Goal: Task Accomplishment & Management: Manage account settings

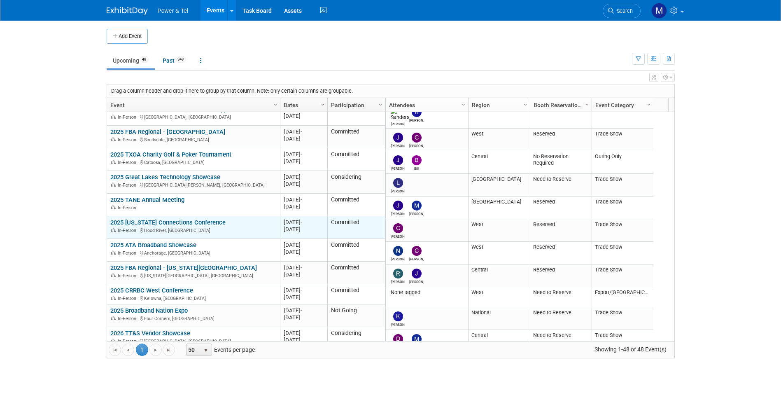
click at [205, 219] on link "2025 [US_STATE] Connections Conference" at bounding box center [167, 222] width 115 height 7
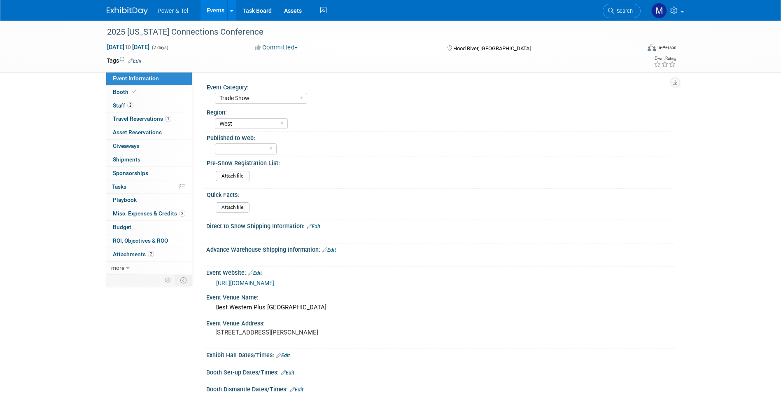
select select "Trade Show"
select select "West"
click at [151, 94] on link "Booth" at bounding box center [149, 92] width 86 height 13
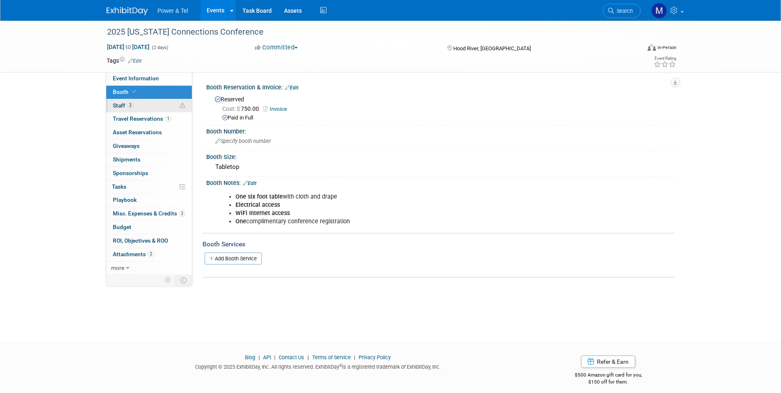
click at [152, 106] on link "2 Staff 2" at bounding box center [149, 105] width 86 height 13
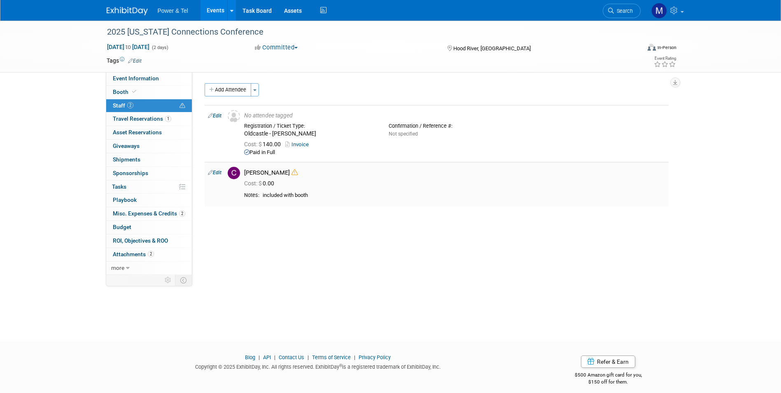
click at [292, 169] on icon at bounding box center [295, 172] width 6 height 6
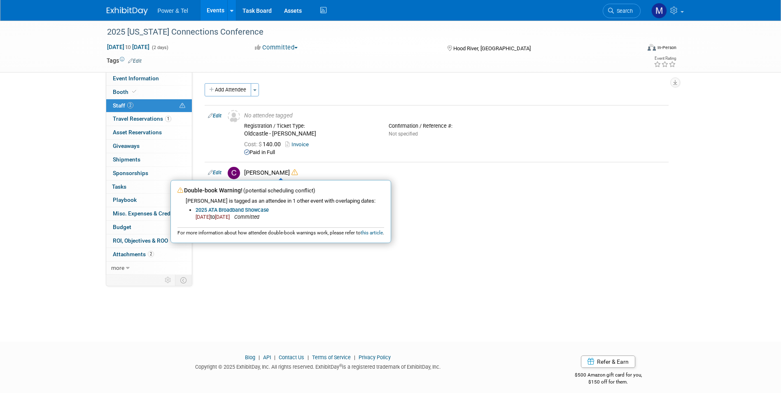
click at [610, 308] on div "2025 Oregon Connections Conference Oct 29, 2025 to Oct 30, 2025 (2 days) Oct 29…" at bounding box center [390, 174] width 781 height 306
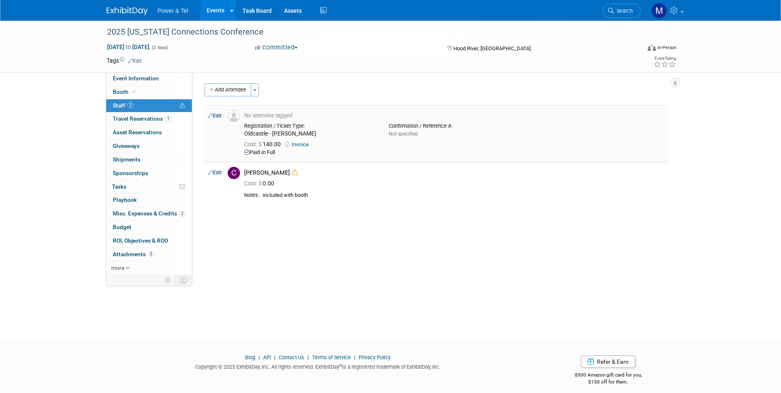
click at [287, 143] on icon at bounding box center [288, 144] width 6 height 5
click at [307, 145] on div "Cost: $ 140.00 Invoice" at bounding box center [454, 144] width 421 height 7
click at [310, 144] on link "Invoice" at bounding box center [298, 144] width 27 height 6
click at [168, 209] on link "2 Misc. Expenses & Credits 2" at bounding box center [149, 213] width 86 height 13
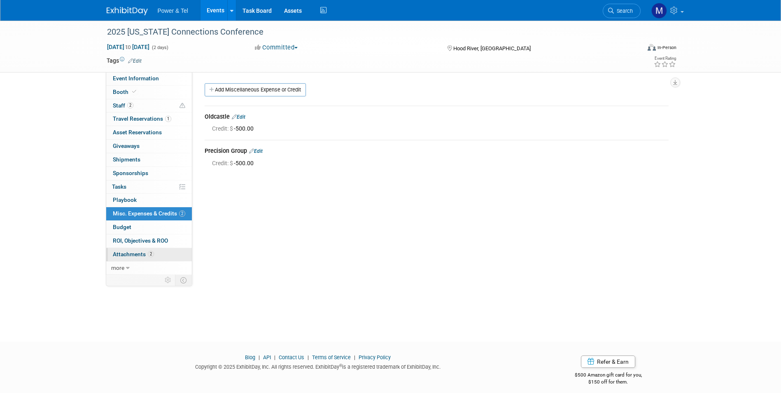
click at [146, 257] on link "2 Attachments 2" at bounding box center [149, 254] width 86 height 13
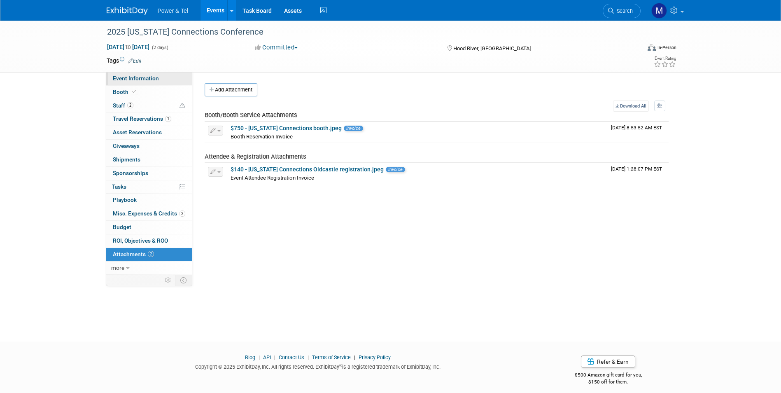
click at [150, 80] on span "Event Information" at bounding box center [136, 78] width 46 height 7
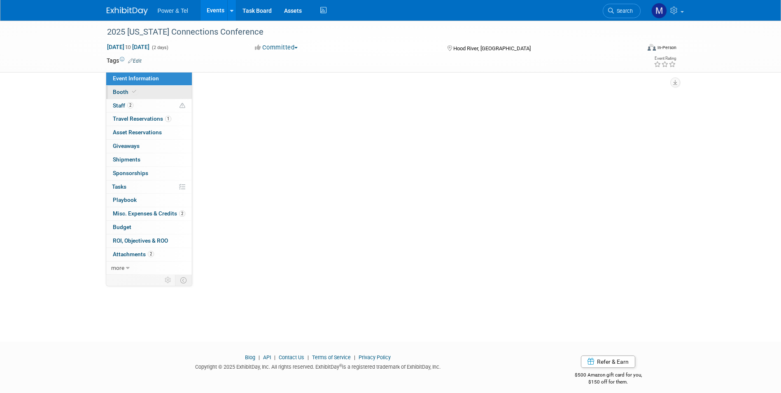
select select "Trade Show"
select select "West"
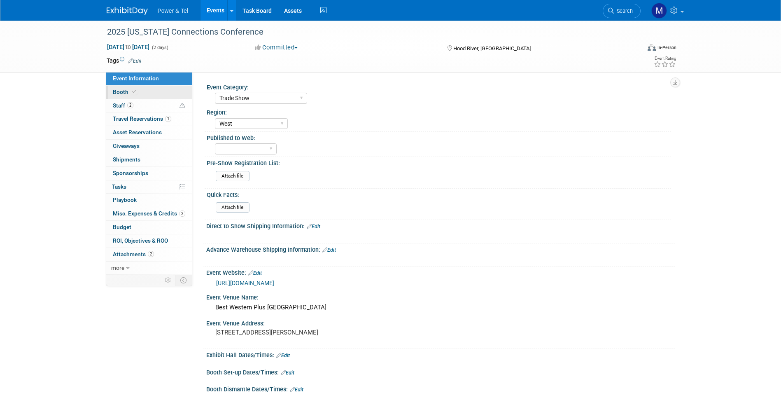
click at [180, 98] on link "Booth" at bounding box center [149, 92] width 86 height 13
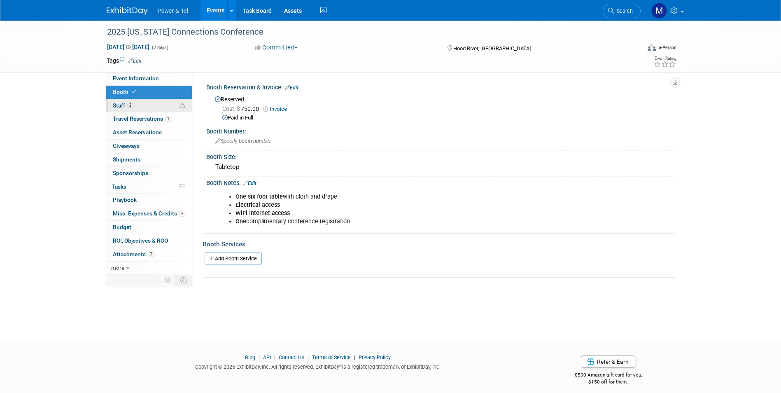
click at [131, 111] on link "2 Staff 2" at bounding box center [149, 105] width 86 height 13
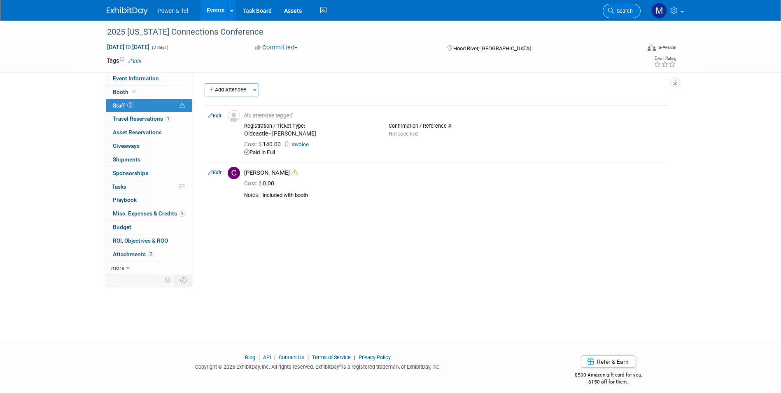
click at [613, 9] on icon at bounding box center [611, 11] width 6 height 6
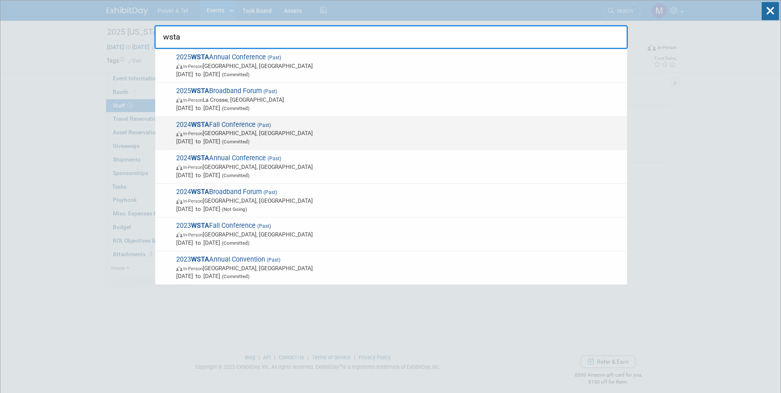
type input "wsta"
click at [301, 141] on span "Oct 7, 2024 to Oct 9, 2024 (Committed)" at bounding box center [399, 141] width 447 height 8
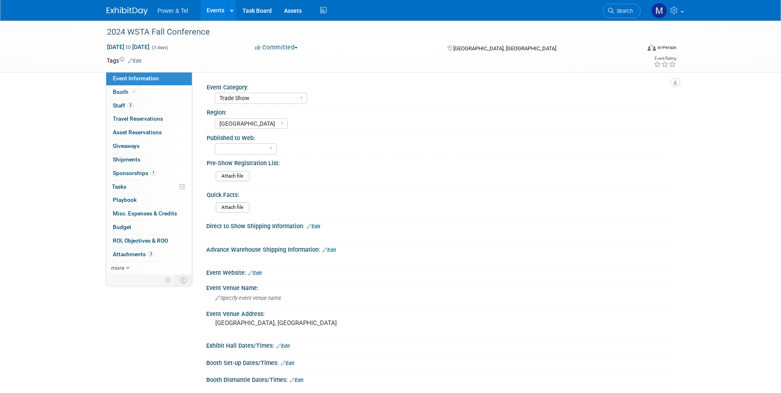
select select "Trade Show"
select select "[GEOGRAPHIC_DATA]"
click at [148, 102] on link "3 Staff 3" at bounding box center [149, 105] width 86 height 13
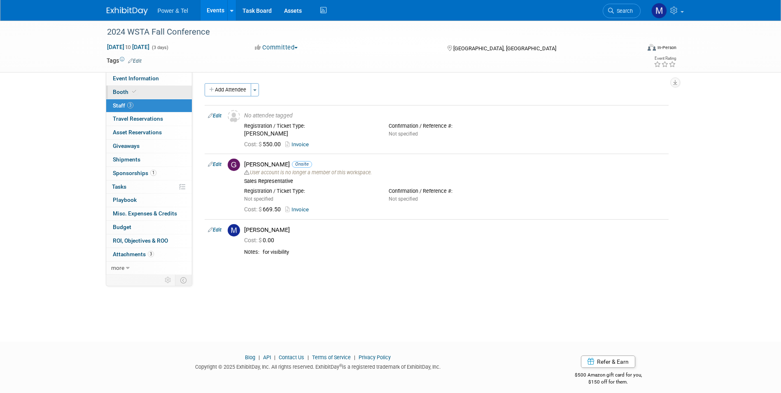
click at [150, 93] on link "Booth" at bounding box center [149, 92] width 86 height 13
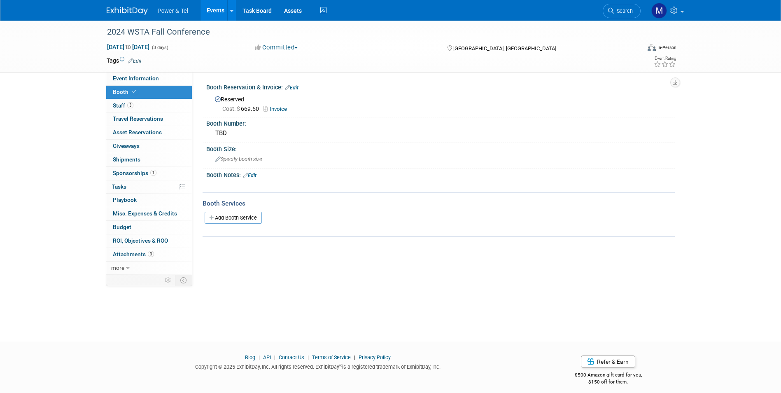
click at [280, 109] on link "Invoice" at bounding box center [278, 109] width 28 height 6
click at [182, 105] on link "3 Staff 3" at bounding box center [149, 105] width 86 height 13
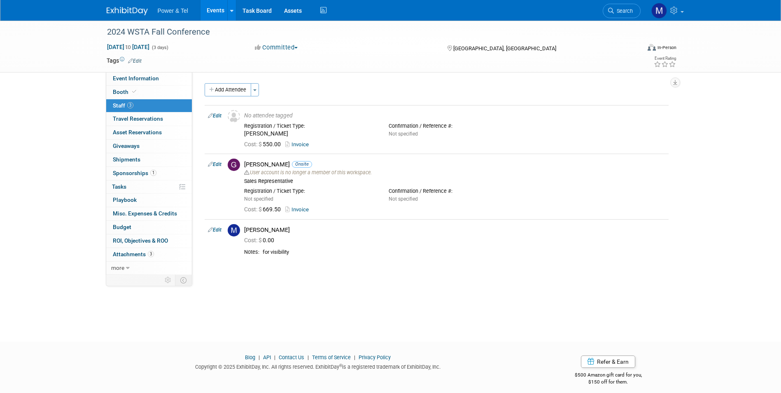
click at [163, 16] on ul "Power & Tel Events Add Event Bulk Upload Events Shareable Event Boards Recently…" at bounding box center [243, 10] width 171 height 21
drag, startPoint x: 163, startPoint y: 16, endPoint x: 147, endPoint y: 12, distance: 17.1
click at [147, 12] on img at bounding box center [127, 11] width 41 height 8
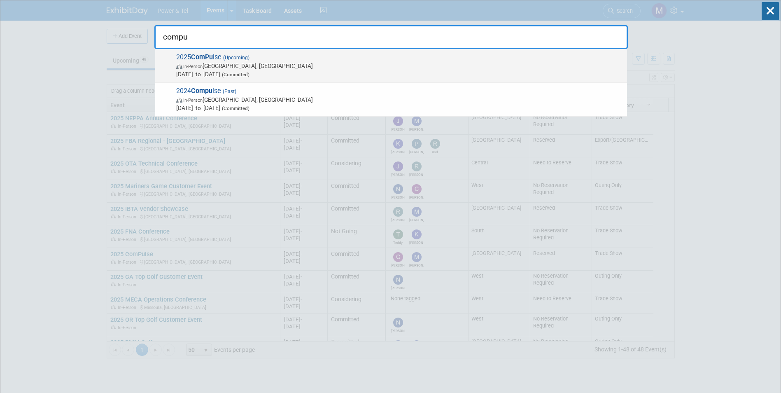
type input "compu"
click at [364, 75] on span "[DATE] to [DATE] (Committed)" at bounding box center [399, 74] width 447 height 8
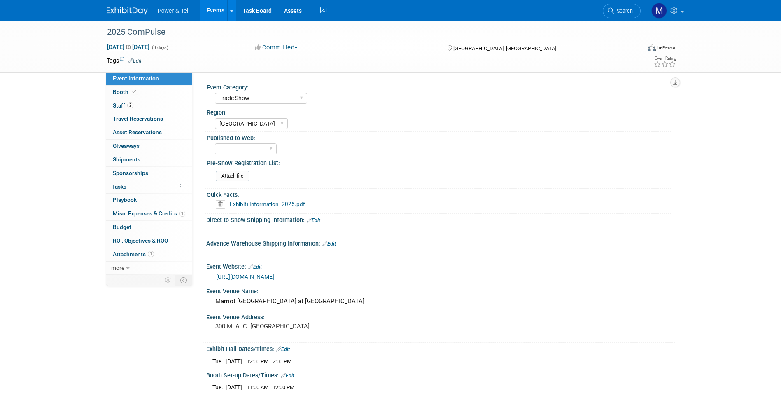
select select "Trade Show"
select select "[GEOGRAPHIC_DATA]"
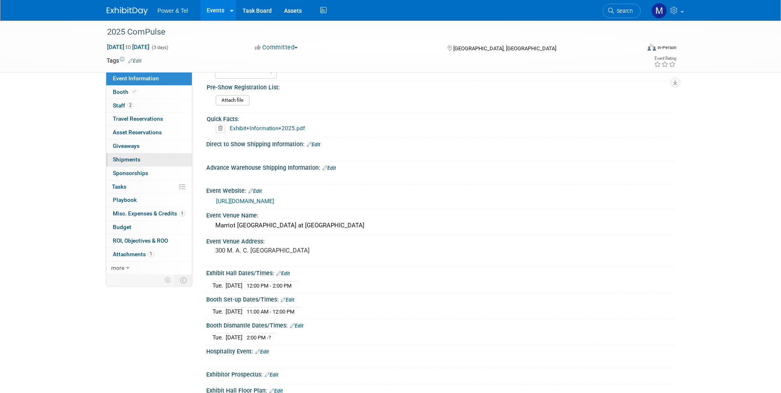
scroll to position [165, 0]
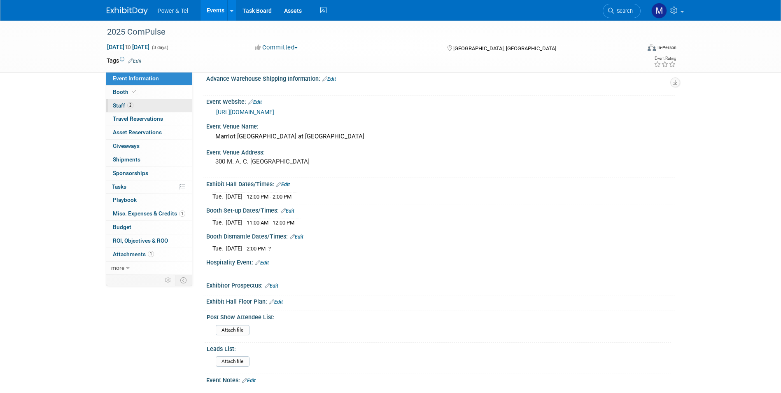
click at [147, 110] on link "2 Staff 2" at bounding box center [149, 105] width 86 height 13
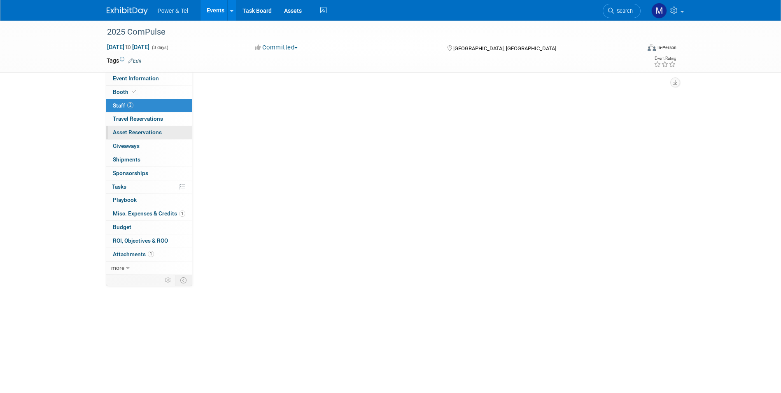
scroll to position [0, 0]
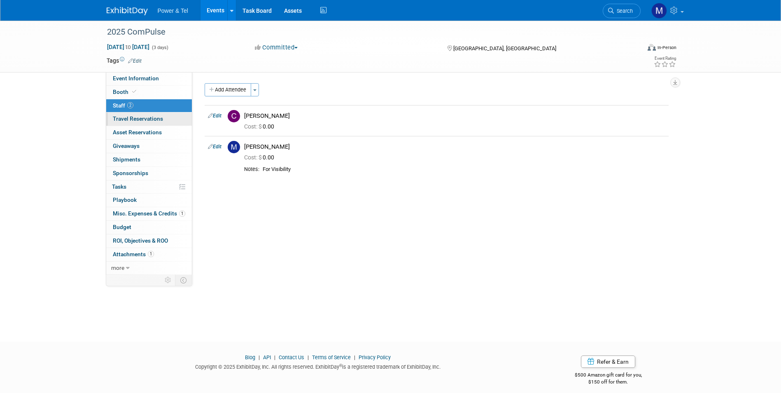
click at [158, 117] on span "Travel Reservations 0" at bounding box center [138, 118] width 50 height 7
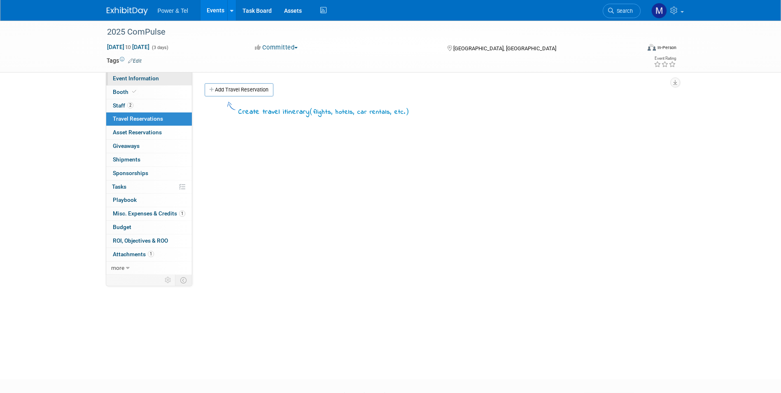
click at [148, 83] on link "Event Information" at bounding box center [149, 78] width 86 height 13
select select "Trade Show"
select select "[GEOGRAPHIC_DATA]"
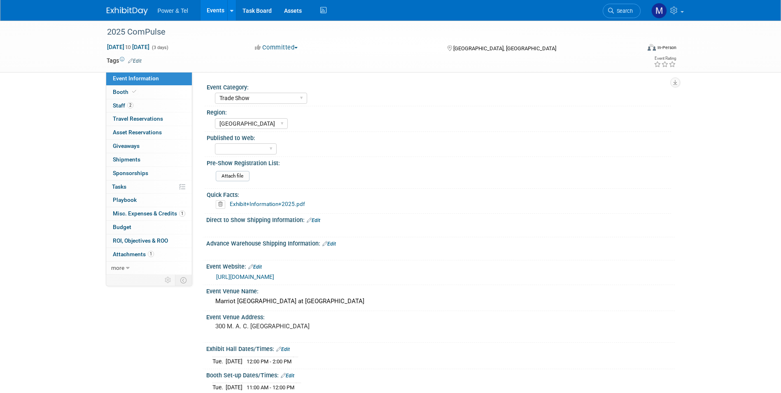
click at [274, 277] on link "[URL][DOMAIN_NAME]" at bounding box center [245, 276] width 58 height 7
click at [148, 108] on link "2 Staff 2" at bounding box center [149, 105] width 86 height 13
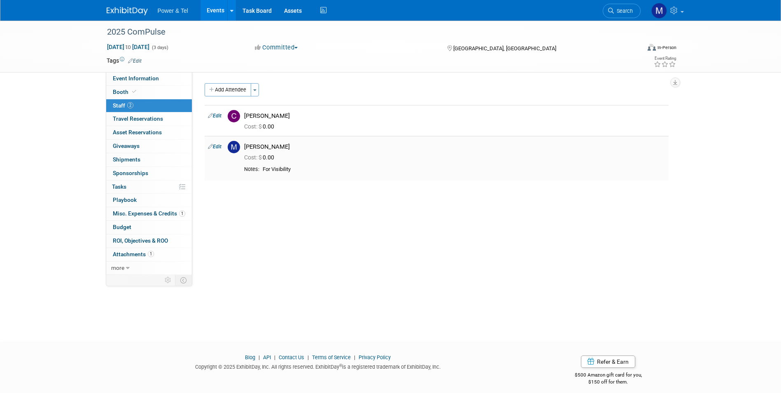
drag, startPoint x: 272, startPoint y: 158, endPoint x: 267, endPoint y: 158, distance: 5.4
click at [272, 158] on span "Cost: $ 0.00" at bounding box center [260, 157] width 33 height 7
click at [218, 149] on link "Edit" at bounding box center [215, 147] width 14 height 6
select select "c8366c59-29c2-40f1-870d-e9ae2129019e"
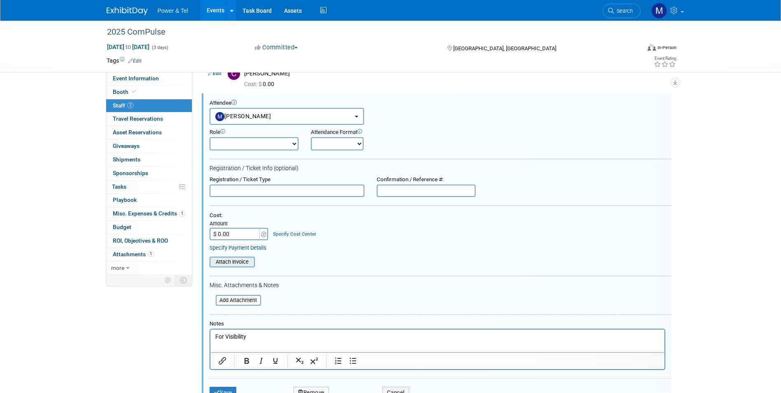
click at [245, 264] on input "file" at bounding box center [205, 261] width 98 height 9
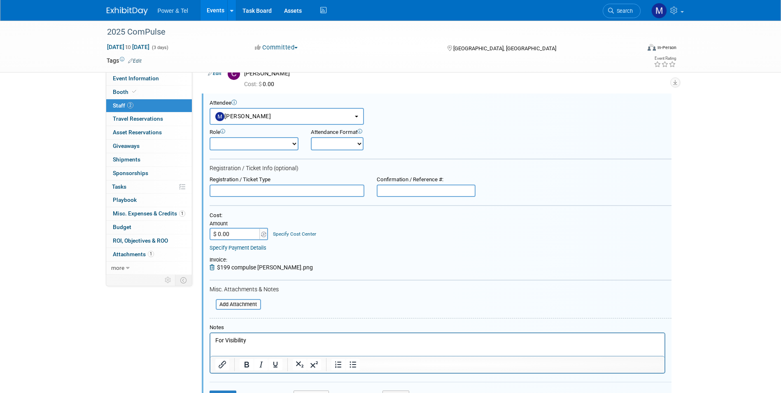
click at [234, 231] on input "$ 0.00" at bounding box center [235, 234] width 51 height 12
drag, startPoint x: 234, startPoint y: 231, endPoint x: 207, endPoint y: 232, distance: 26.8
click at [207, 232] on div "Attendee <img src="https://www.exhibitday.com/Images/Unassigned-User-Icon.png" …" at bounding box center [437, 251] width 470 height 317
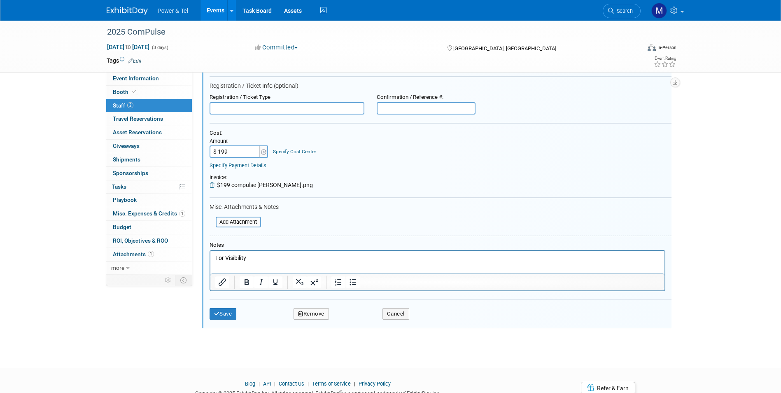
type input "$ 199.00"
click at [230, 308] on div "Save Remove Cancel" at bounding box center [441, 312] width 462 height 26
drag, startPoint x: 259, startPoint y: 257, endPoint x: 192, endPoint y: 258, distance: 67.1
click at [210, 258] on html "For Visibility" at bounding box center [437, 257] width 454 height 12
click at [234, 312] on button "Save" at bounding box center [223, 314] width 27 height 12
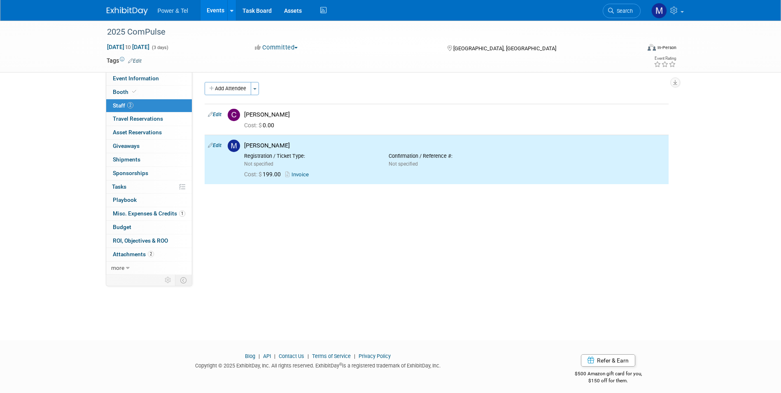
scroll to position [0, 0]
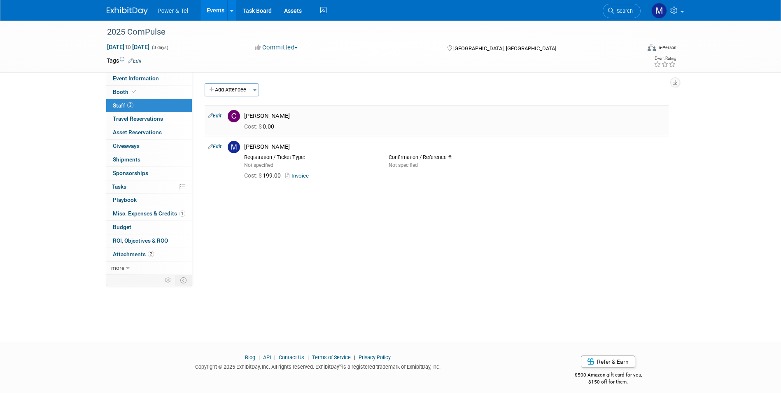
click at [271, 117] on div "Chris Noora" at bounding box center [454, 116] width 421 height 8
click at [216, 118] on link "Edit" at bounding box center [215, 116] width 14 height 6
select select "169a4256-288e-4222-b156-789d507ab059"
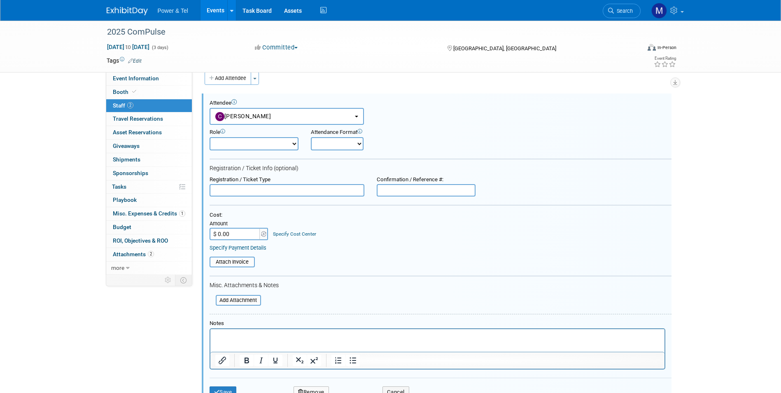
click at [241, 195] on input "text" at bounding box center [287, 190] width 155 height 12
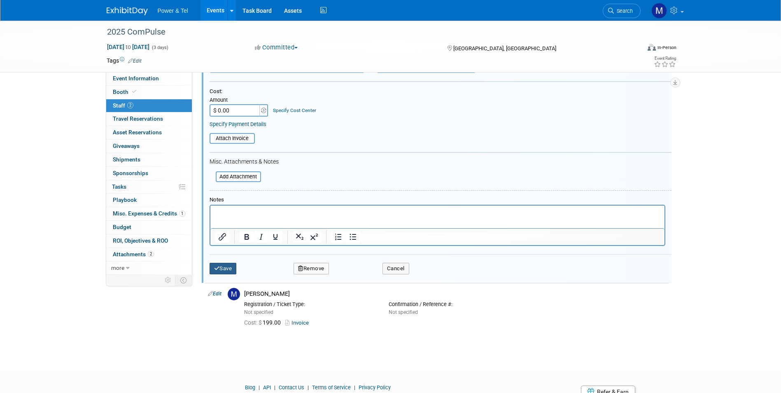
type input "Included w/ booth"
click at [227, 266] on button "Save" at bounding box center [223, 269] width 27 height 12
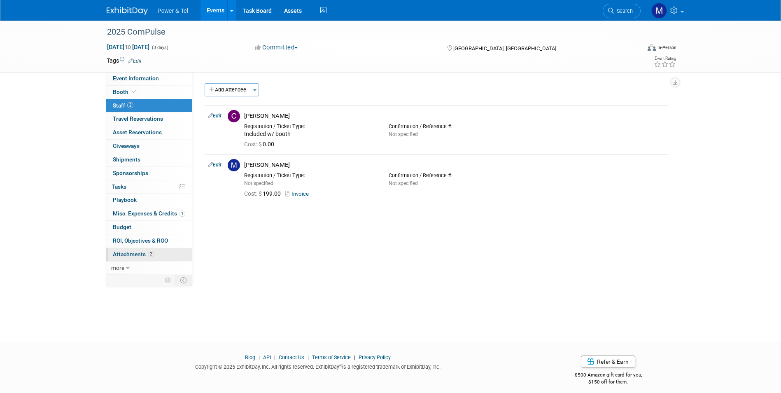
click at [169, 255] on link "2 Attachments 2" at bounding box center [149, 254] width 86 height 13
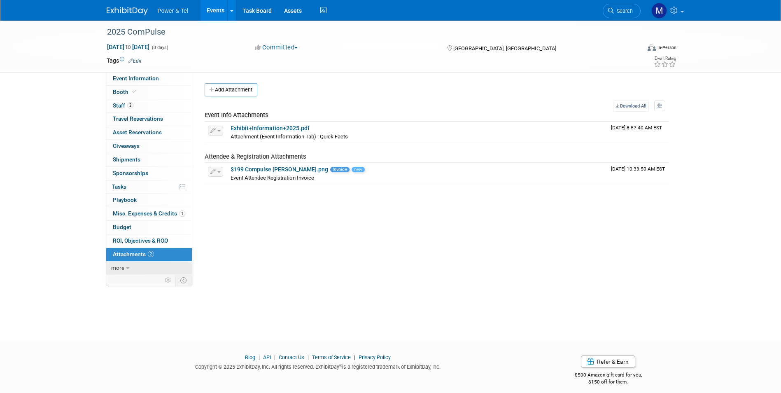
click at [168, 269] on link "more" at bounding box center [149, 268] width 86 height 13
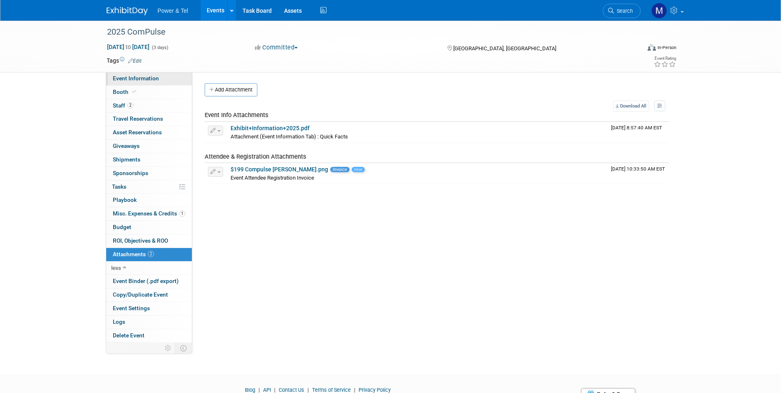
click at [165, 79] on link "Event Information" at bounding box center [149, 78] width 86 height 13
select select "Trade Show"
select select "[GEOGRAPHIC_DATA]"
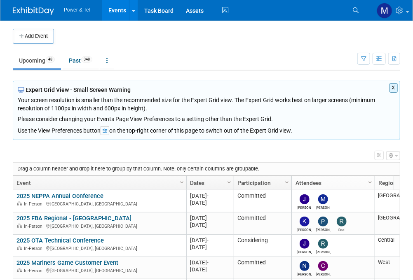
drag, startPoint x: 299, startPoint y: 280, endPoint x: 295, endPoint y: 294, distance: 15.5
click at [295, 280] on html "Power & Tel Events Add Event Bulk Upload Events Shareable Event Boards Recently…" at bounding box center [206, 140] width 413 height 280
